Goal: Transaction & Acquisition: Subscribe to service/newsletter

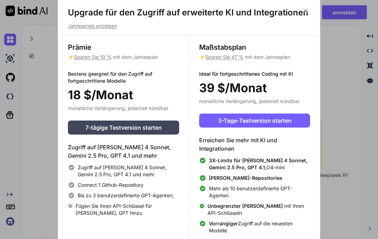
click at [277, 121] on font "3-Tage-Testversion starten" at bounding box center [255, 120] width 74 height 7
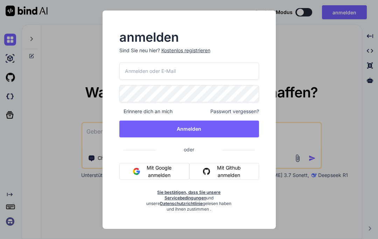
click at [325, 200] on div "anmelden Sind Sie neu hier? Kostenlos registrieren Erinnere dich an mich Passwo…" at bounding box center [189, 119] width 378 height 239
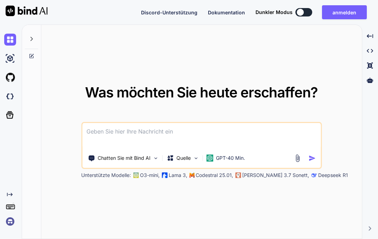
click at [195, 158] on img at bounding box center [196, 158] width 6 height 6
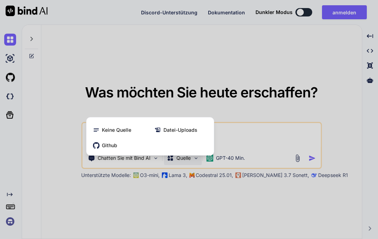
click at [354, 130] on div at bounding box center [189, 119] width 378 height 239
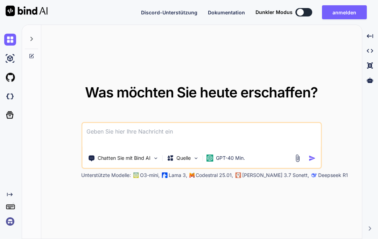
click at [235, 159] on font "GPT-40 Min." at bounding box center [230, 158] width 29 height 6
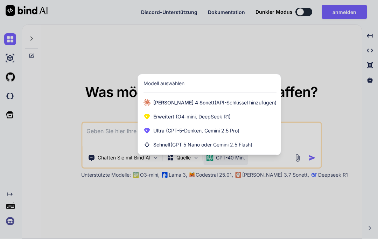
click at [236, 132] on font "(GPT-5-Denken, Gemini 2.5 Pro)" at bounding box center [203, 131] width 74 height 6
type textarea "x"
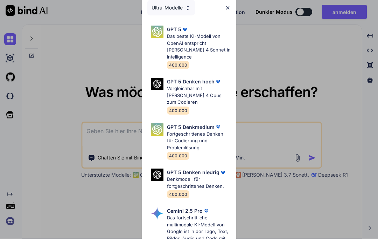
click at [206, 43] on font "Das beste KI-Modell von OpenAI entspricht [PERSON_NAME] 4 Sonnet in Intelligence" at bounding box center [199, 47] width 64 height 26
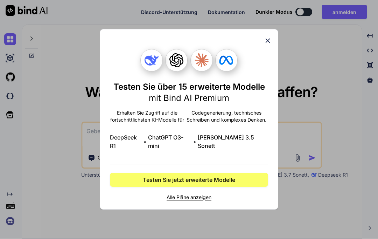
click at [232, 181] on font "Testen Sie jetzt erweiterte Modelle" at bounding box center [189, 180] width 92 height 7
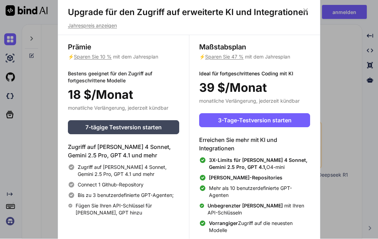
click at [289, 116] on span "3-Tage-Testversion starten" at bounding box center [255, 120] width 74 height 8
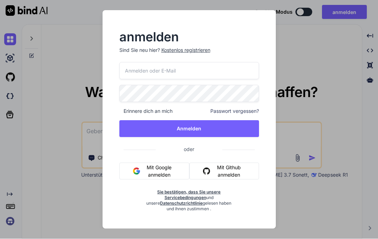
click at [309, 116] on div "anmelden Sind Sie neu hier? Kostenlos registrieren Erinnere dich an mich Passwo…" at bounding box center [189, 119] width 378 height 239
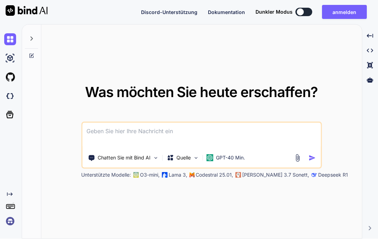
click at [253, 130] on textarea at bounding box center [201, 136] width 239 height 26
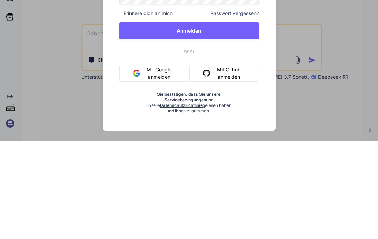
click at [323, 36] on div "anmelden Sind Sie neu hier? Kostenlos registrieren Erinnere dich an mich Passwo…" at bounding box center [189, 119] width 378 height 239
